Goal: Navigation & Orientation: Understand site structure

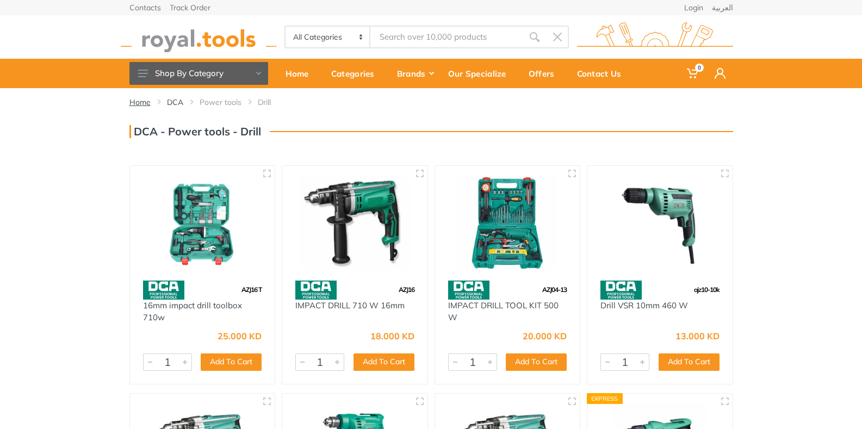
click at [138, 101] on link "Home" at bounding box center [139, 102] width 21 height 11
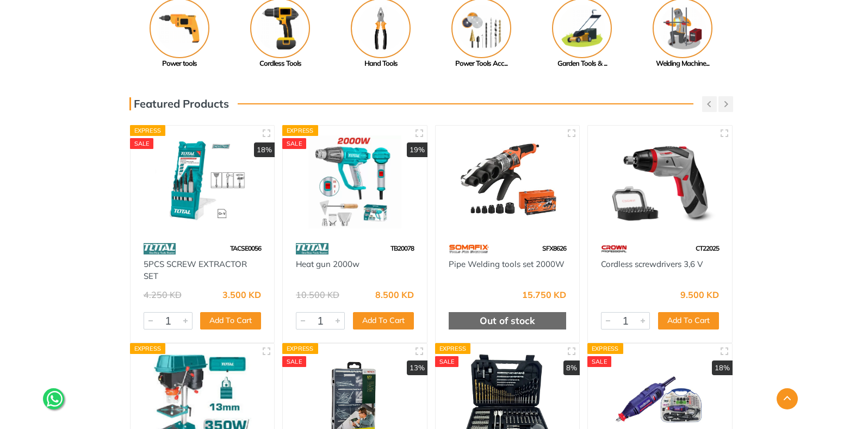
scroll to position [217, 0]
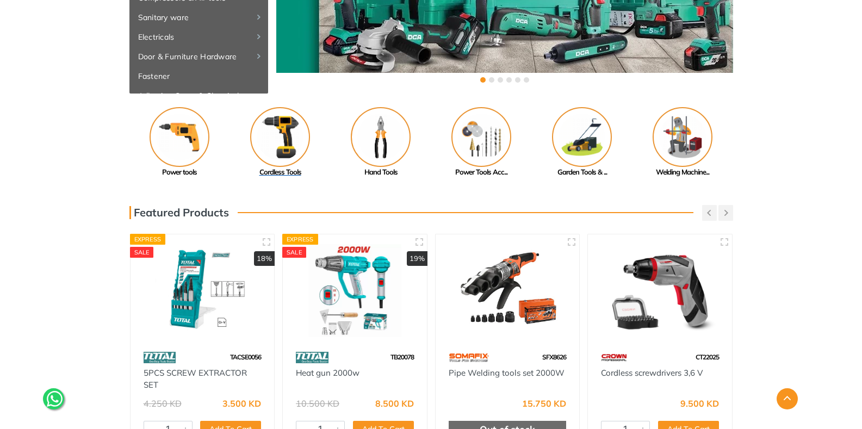
click at [281, 146] on img at bounding box center [280, 137] width 60 height 60
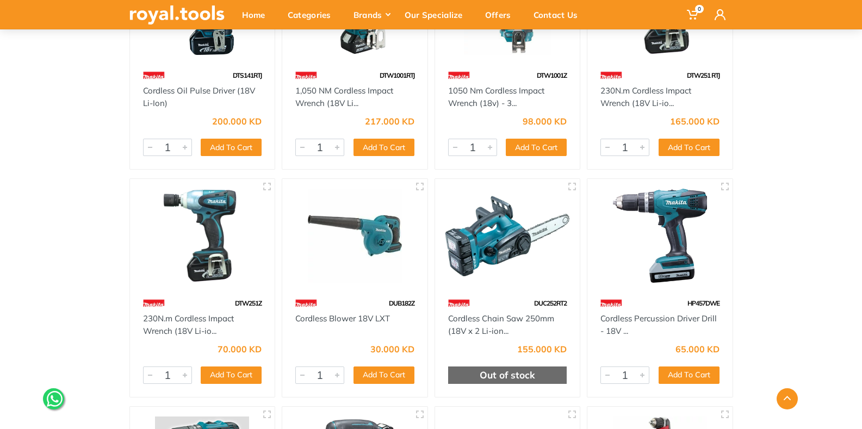
scroll to position [2120, 0]
